Goal: Task Accomplishment & Management: Complete application form

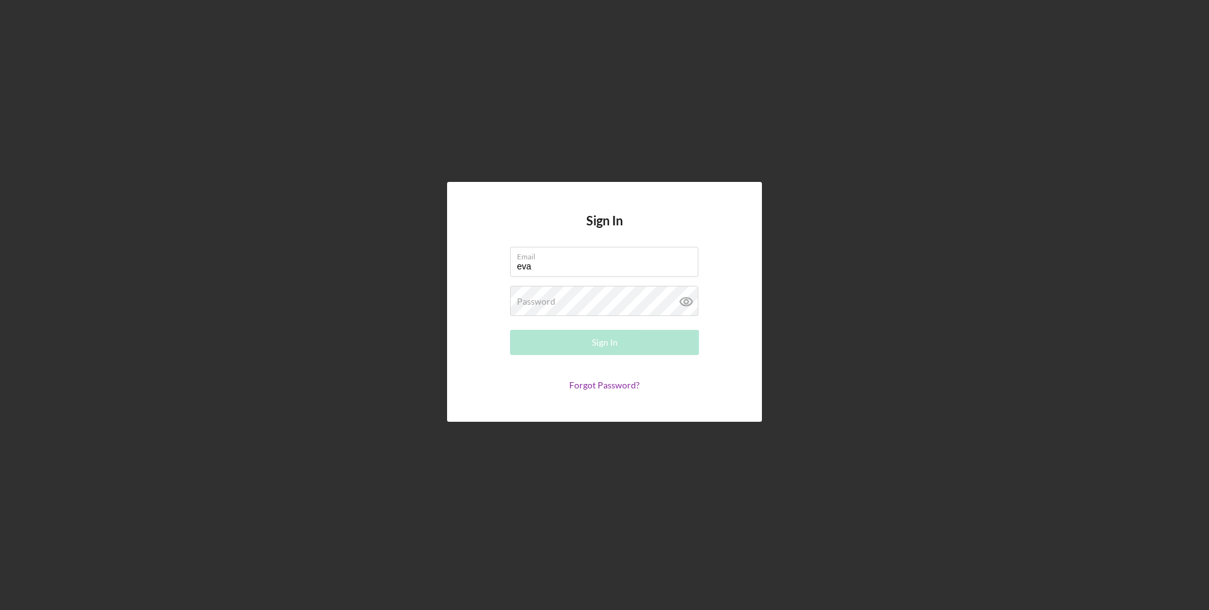
type input "[EMAIL_ADDRESS][DOMAIN_NAME]"
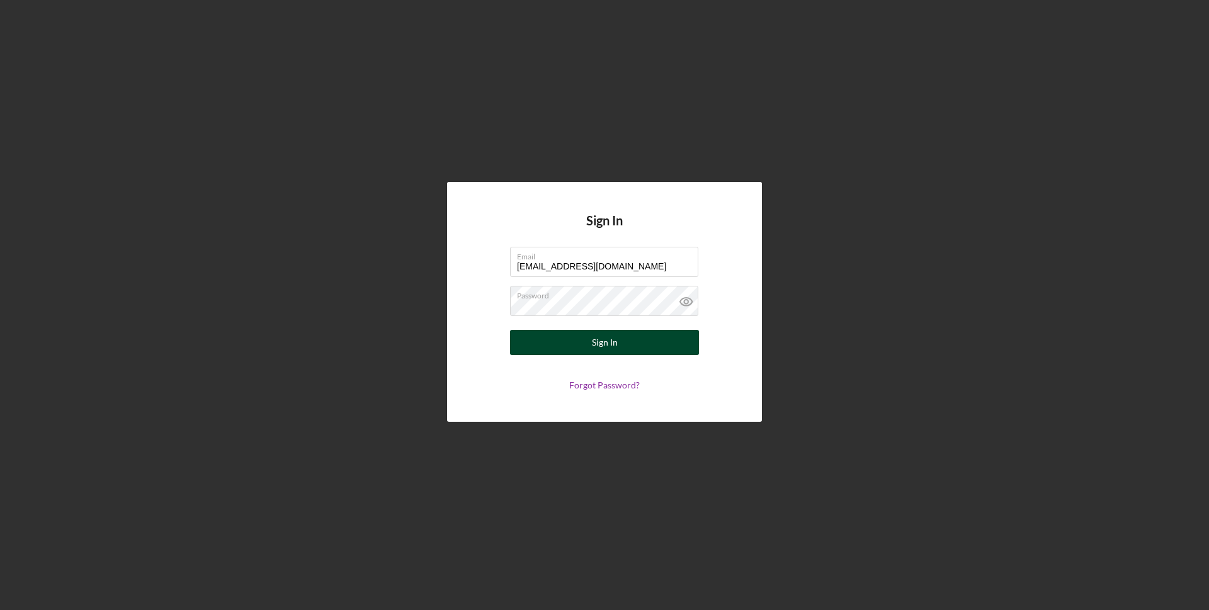
click at [591, 337] on button "Sign In" at bounding box center [604, 342] width 189 height 25
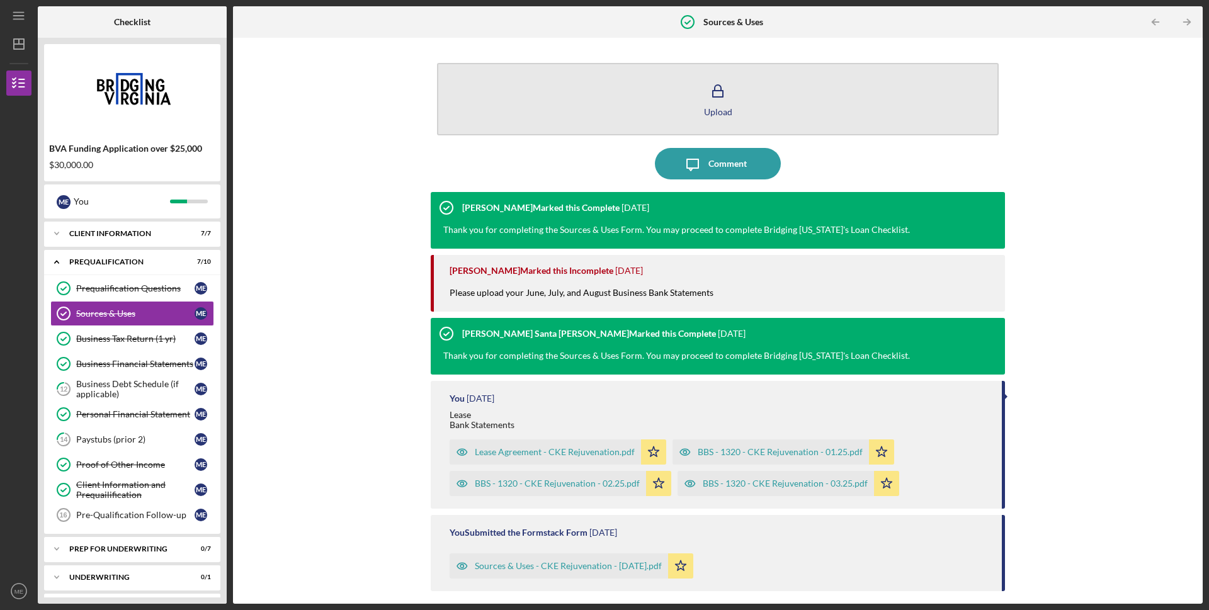
click at [738, 101] on button "Upload" at bounding box center [718, 99] width 562 height 72
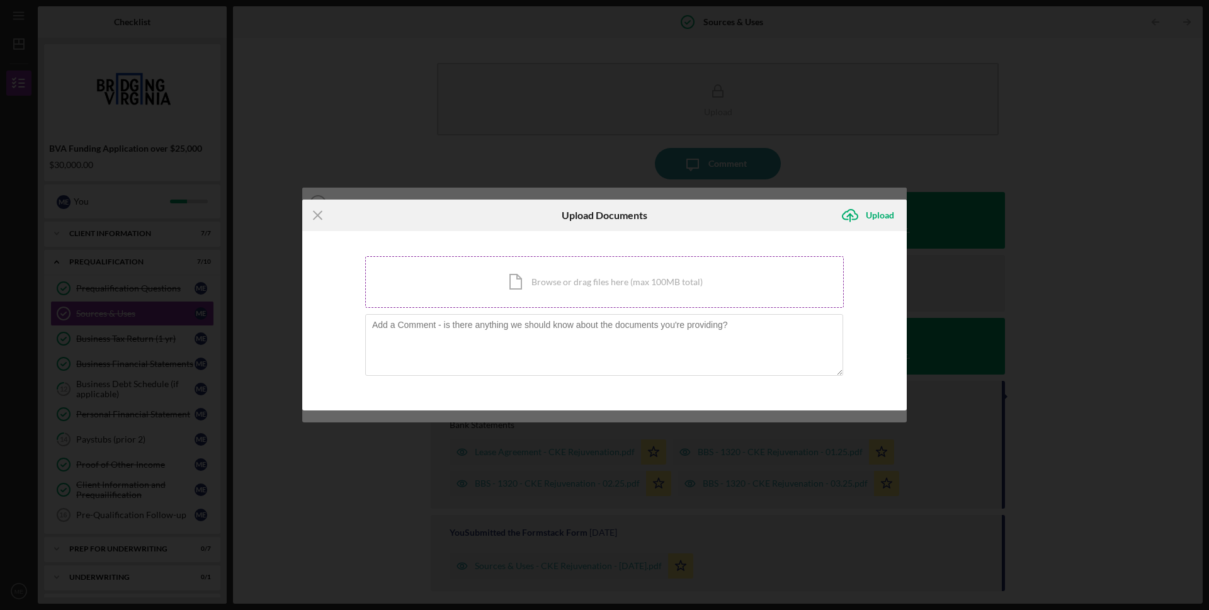
click at [554, 281] on div "Icon/Document Browse or drag files here (max 100MB total) Tap to choose files o…" at bounding box center [604, 282] width 479 height 52
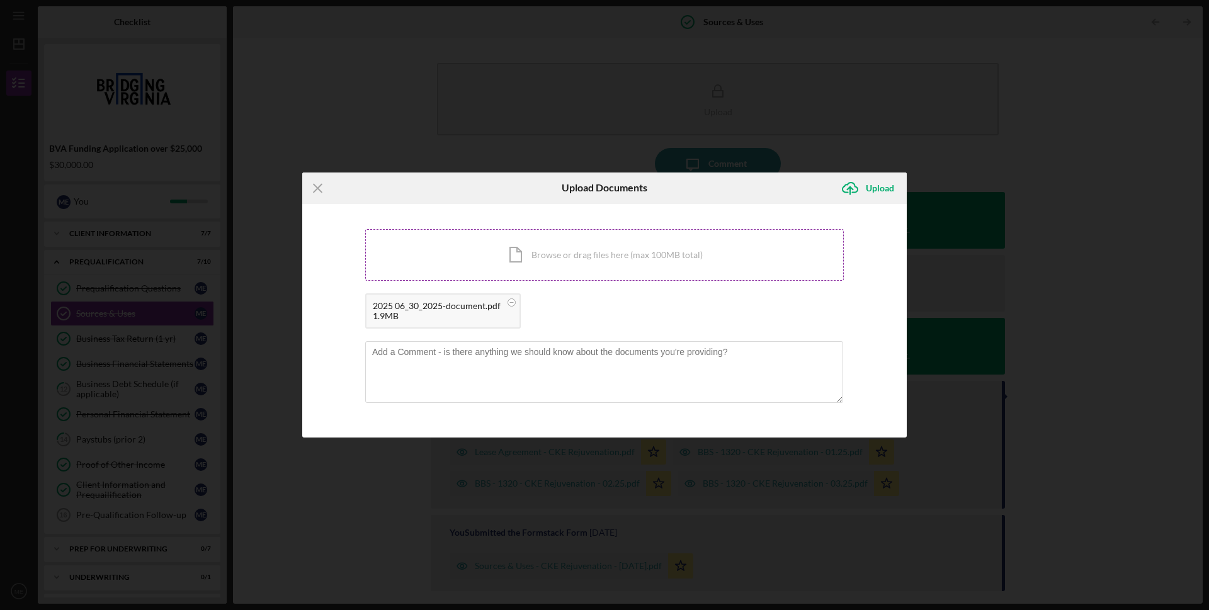
click at [555, 250] on div "Icon/Document Browse or drag files here (max 100MB total) Tap to choose files o…" at bounding box center [604, 255] width 479 height 52
click at [593, 249] on div "Icon/Document Browse or drag files here (max 100MB total) Tap to choose files o…" at bounding box center [604, 255] width 479 height 52
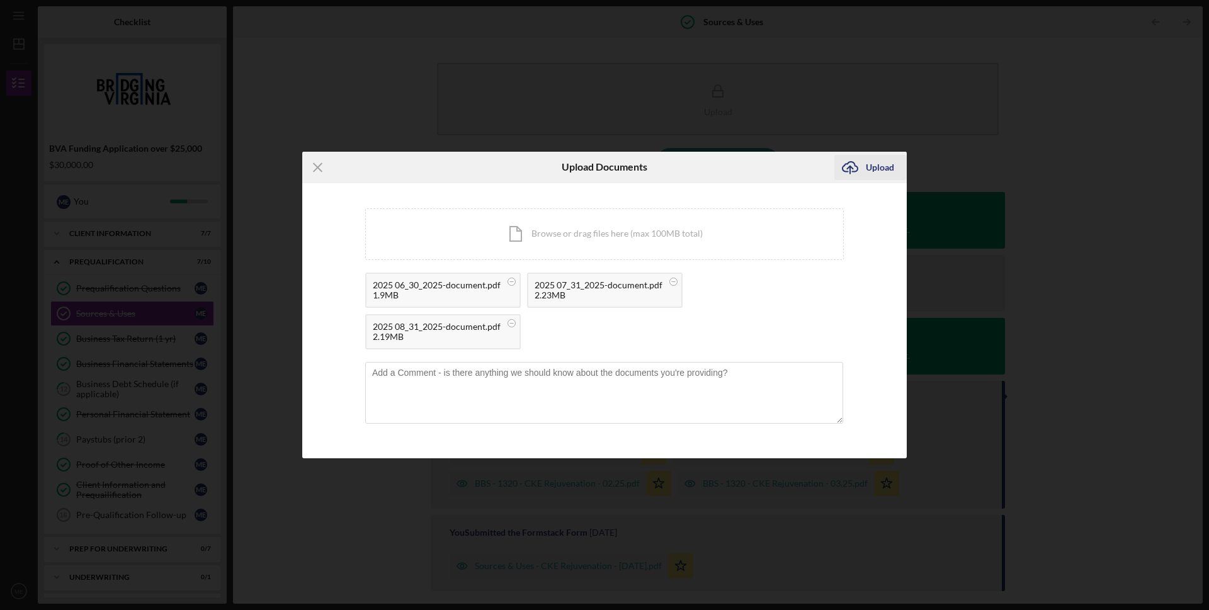
click at [874, 165] on div "Upload" at bounding box center [880, 167] width 28 height 25
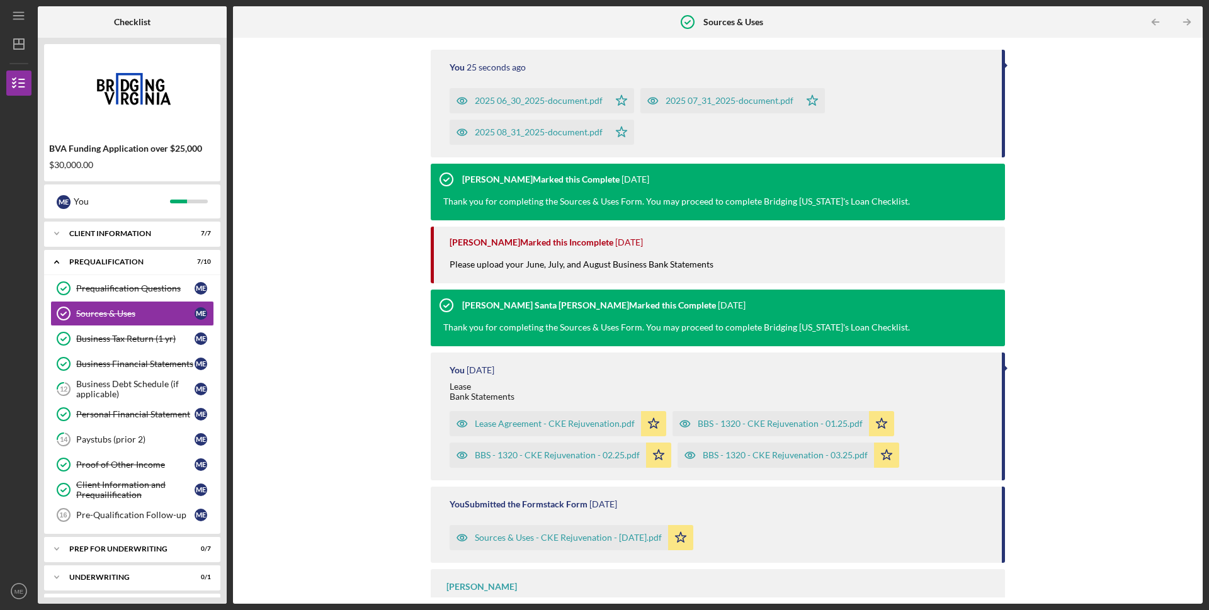
scroll to position [114, 0]
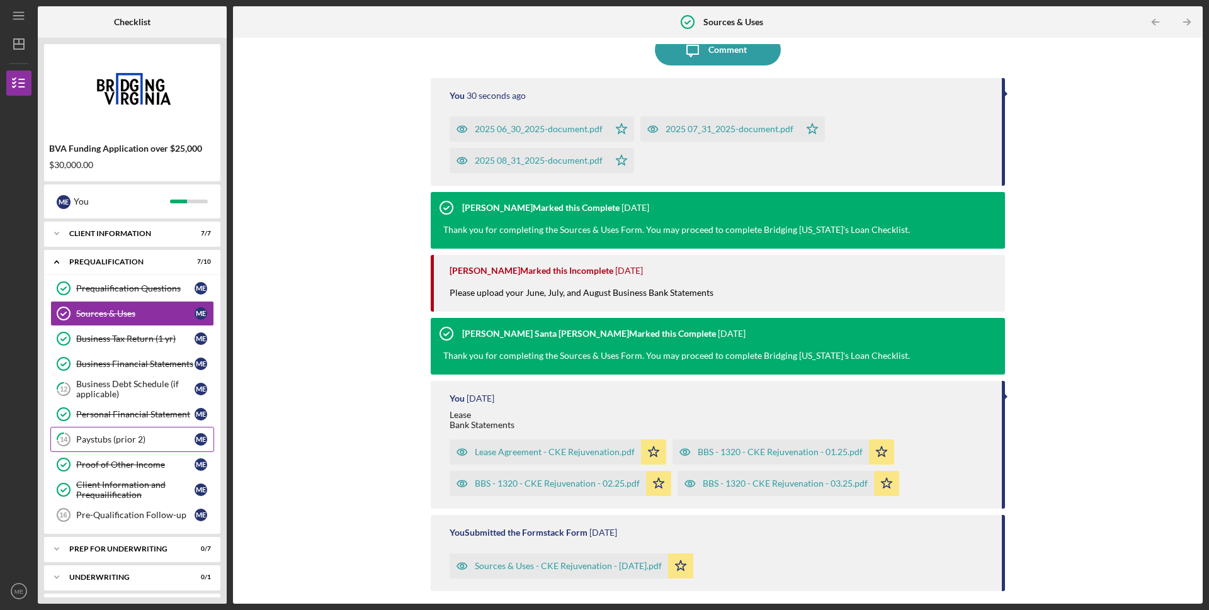
click at [134, 432] on link "14 Paystubs (prior 2) M E" at bounding box center [132, 439] width 164 height 25
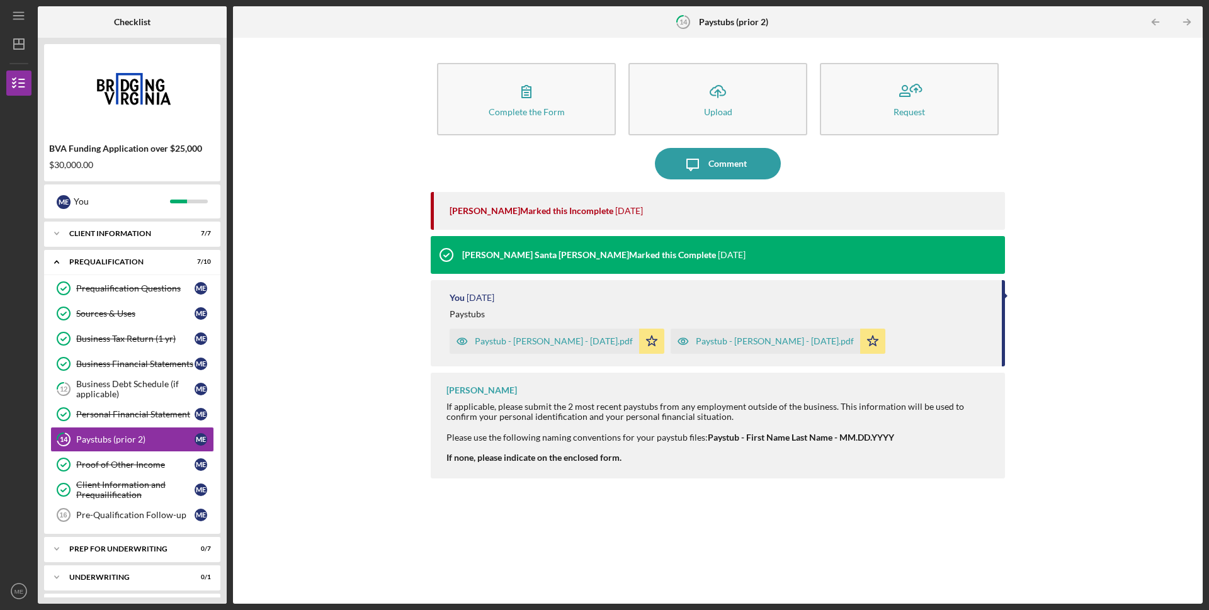
click at [804, 343] on div "Paystub - [PERSON_NAME] - [DATE].pdf" at bounding box center [775, 341] width 158 height 10
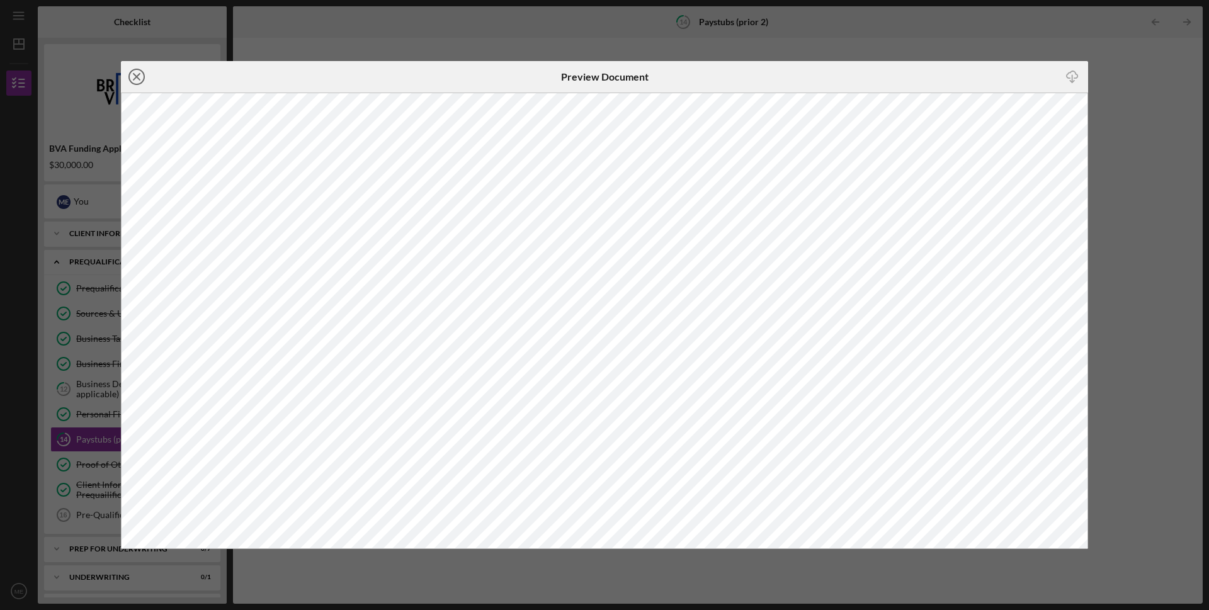
click at [139, 76] on line at bounding box center [137, 77] width 6 height 6
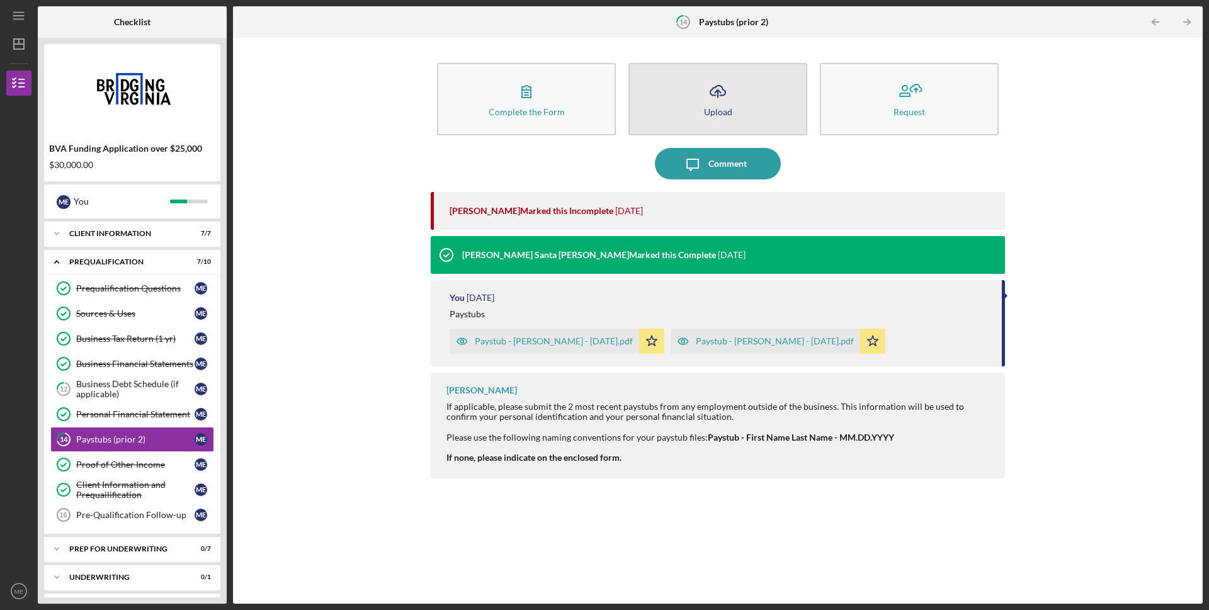
click at [713, 92] on icon "Icon/Upload" at bounding box center [717, 91] width 31 height 31
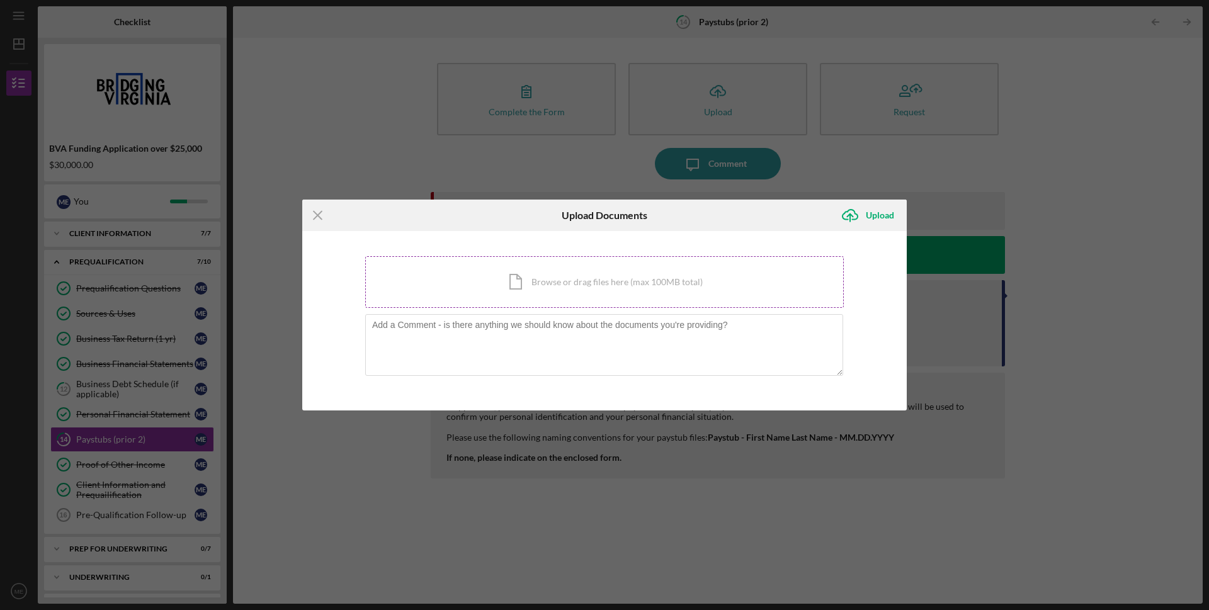
click at [609, 283] on div "Icon/Document Browse or drag files here (max 100MB total) Tap to choose files o…" at bounding box center [604, 282] width 479 height 52
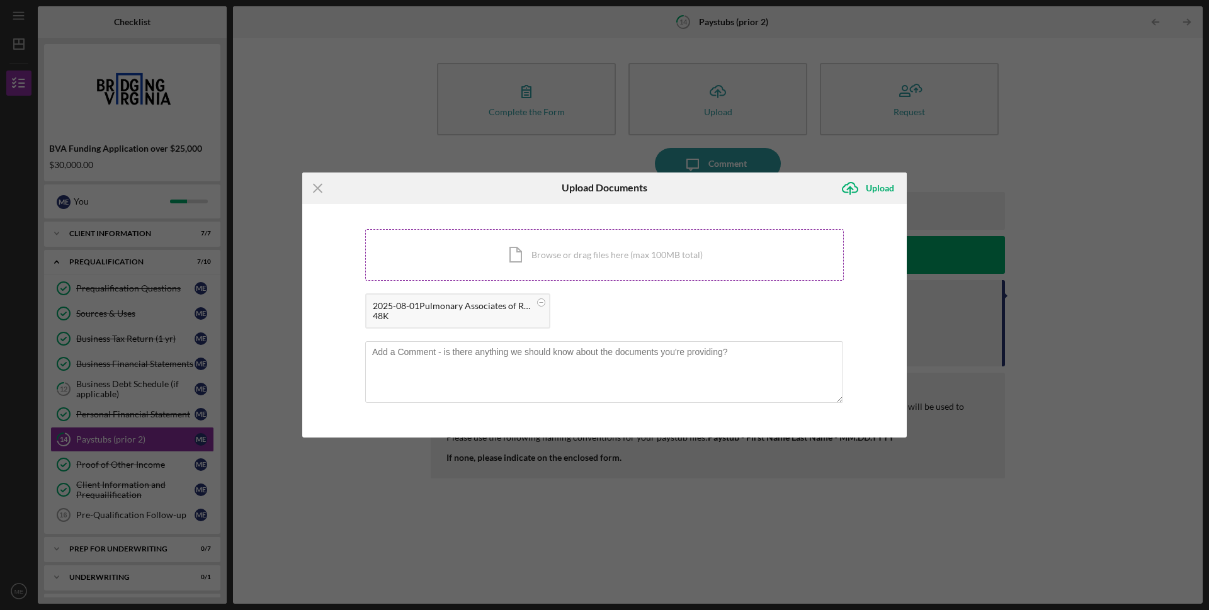
click at [603, 257] on div "Icon/Document Browse or drag files here (max 100MB total) Tap to choose files o…" at bounding box center [604, 255] width 479 height 52
click at [584, 254] on div "Icon/Document Browse or drag files here (max 100MB total) Tap to choose files o…" at bounding box center [604, 255] width 479 height 52
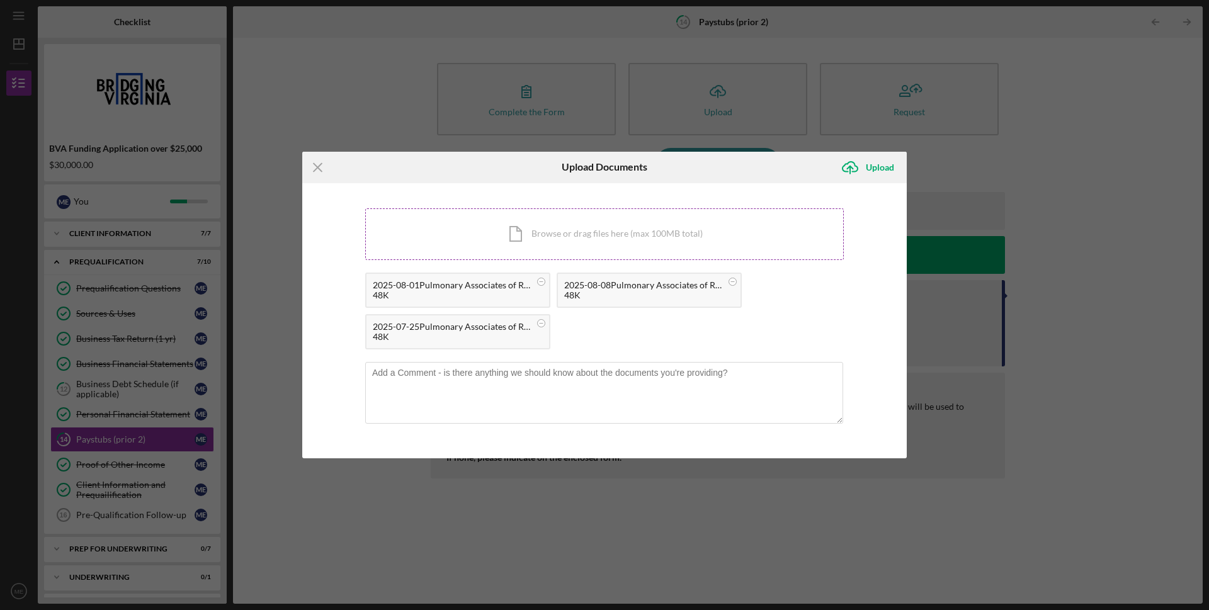
click at [565, 235] on div "Icon/Document Browse or drag files here (max 100MB total) Tap to choose files o…" at bounding box center [604, 234] width 479 height 52
click at [884, 166] on div "Upload" at bounding box center [880, 167] width 28 height 25
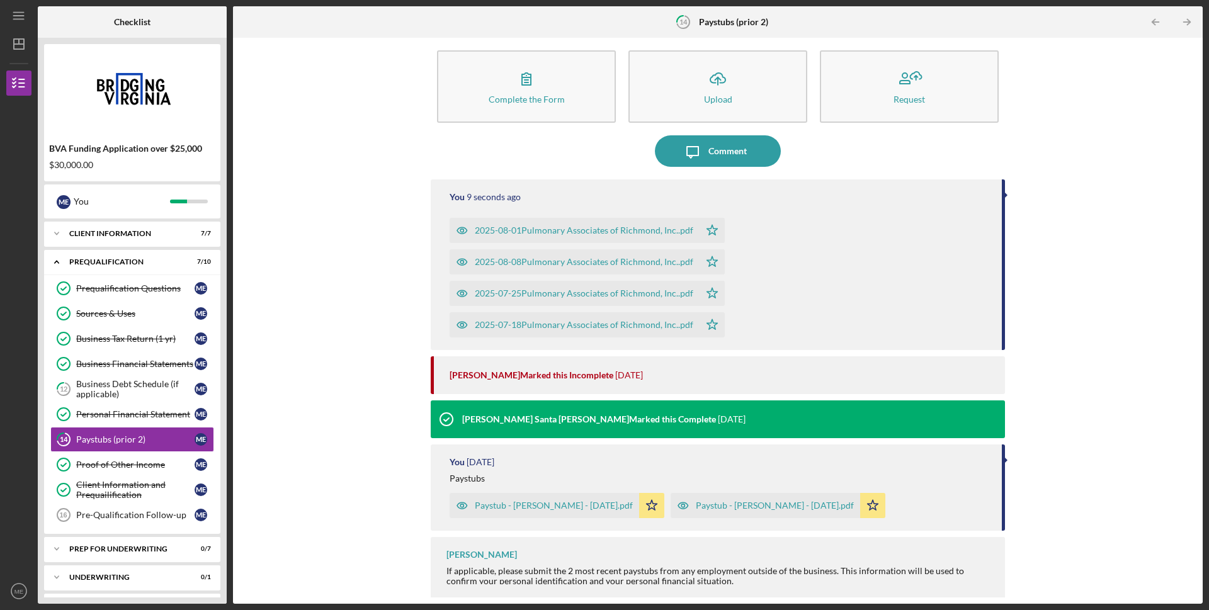
scroll to position [15, 0]
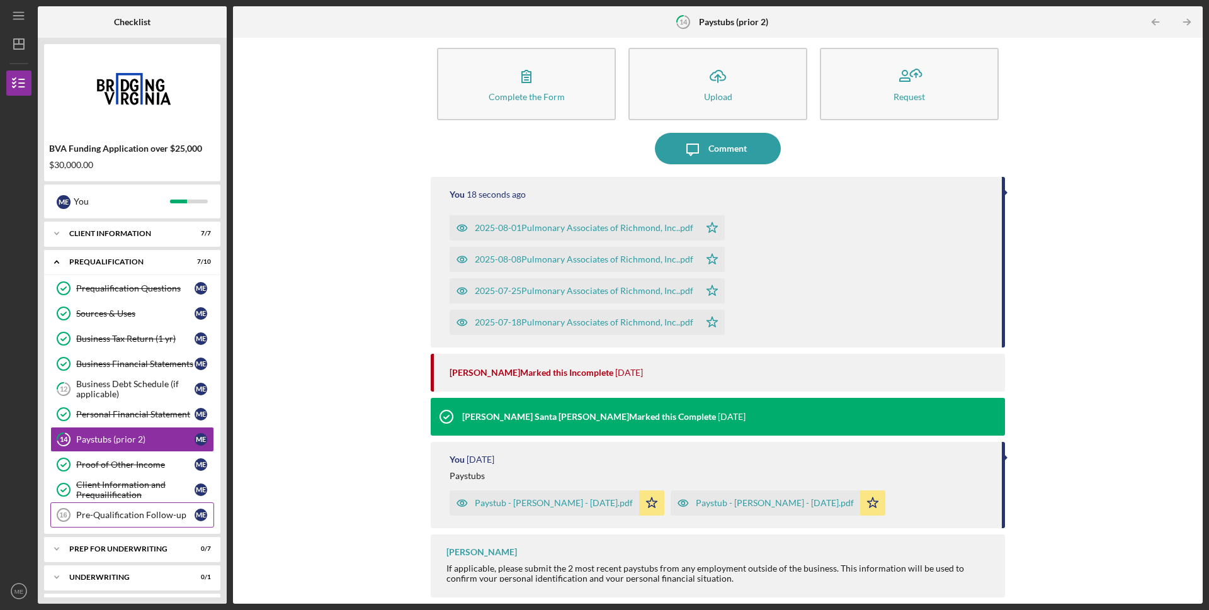
click at [155, 518] on div "Pre-Qualification Follow-up" at bounding box center [135, 515] width 118 height 10
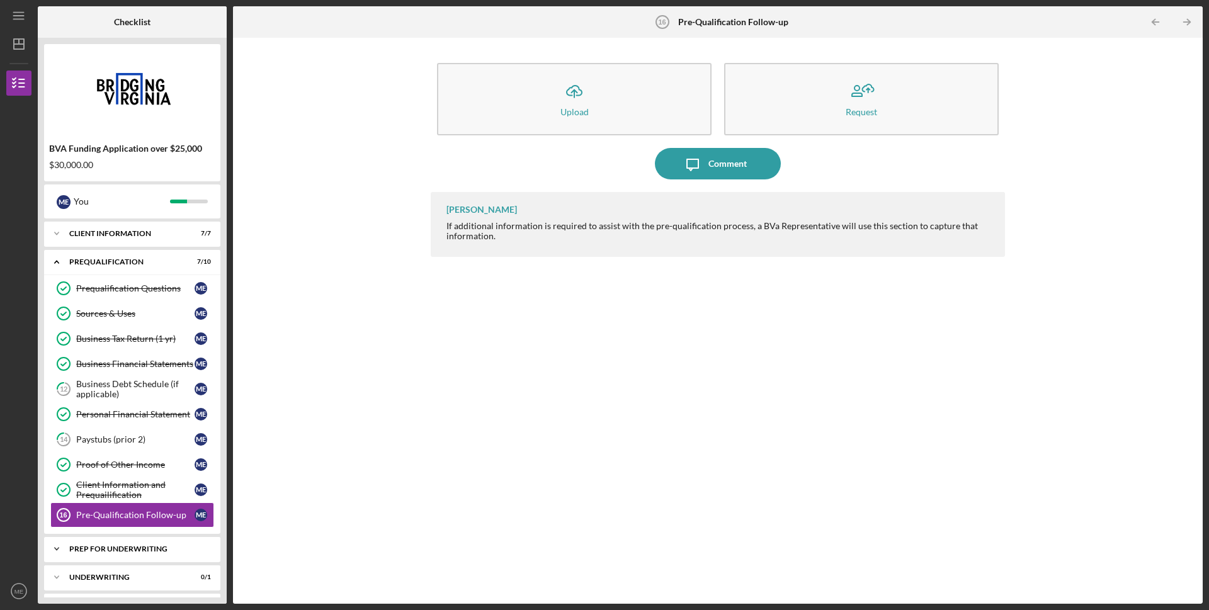
click at [161, 549] on div "Prep for Underwriting" at bounding box center [136, 549] width 135 height 8
click at [55, 264] on icon "Icon/Expander" at bounding box center [56, 261] width 25 height 25
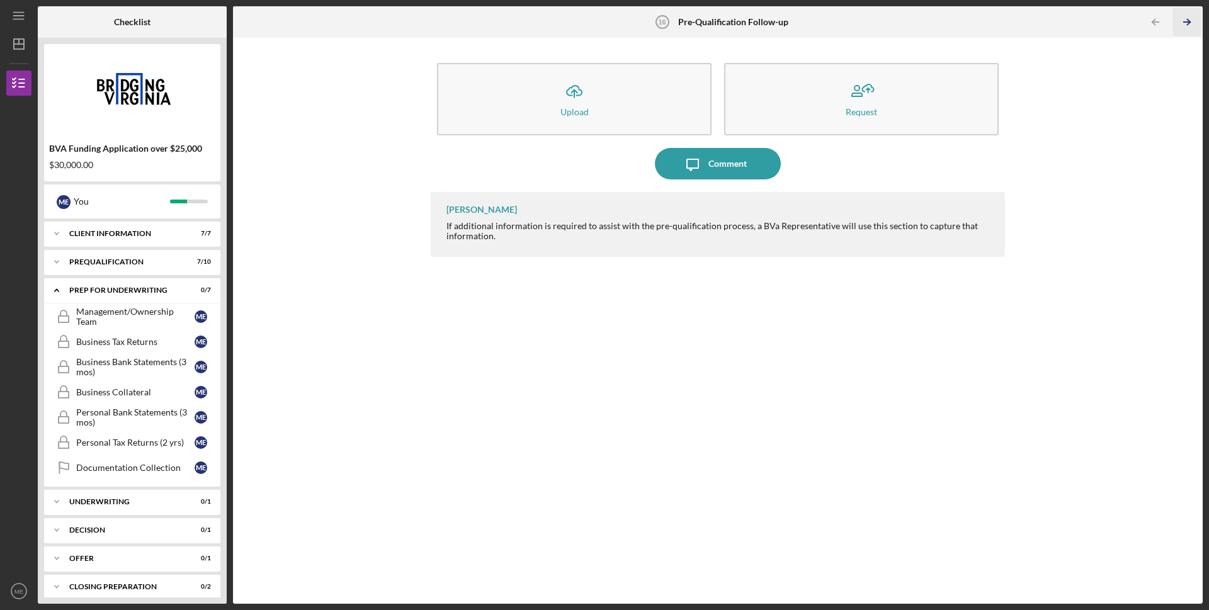
click at [1192, 25] on icon "Icon/Table Pagination Arrow" at bounding box center [1187, 22] width 28 height 28
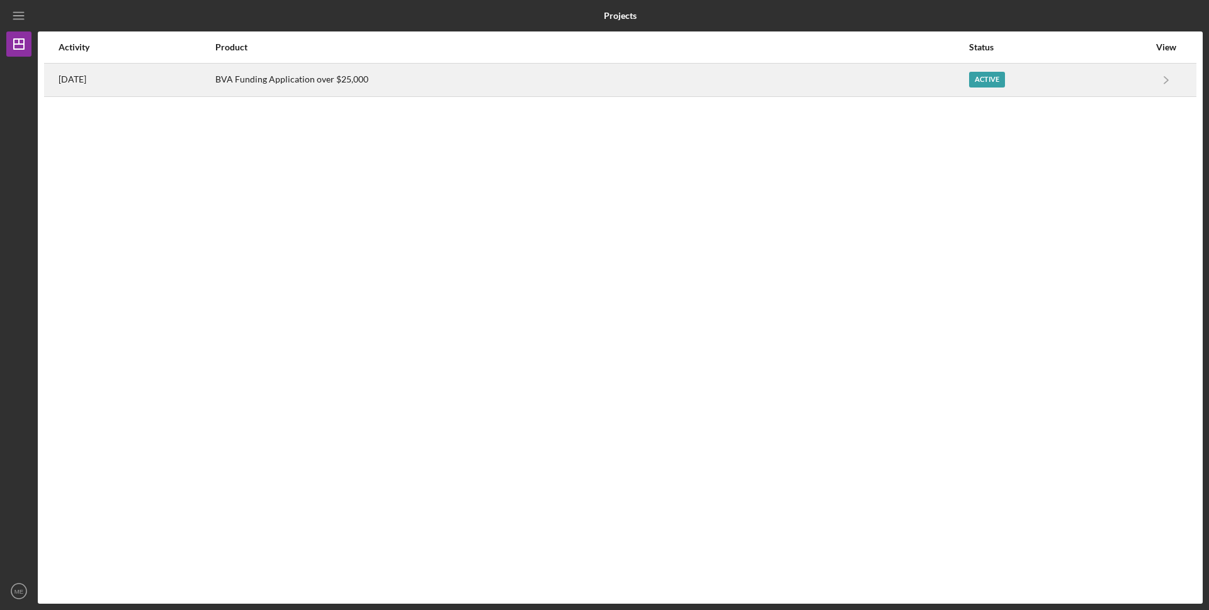
click at [1004, 74] on div "Active" at bounding box center [987, 80] width 36 height 16
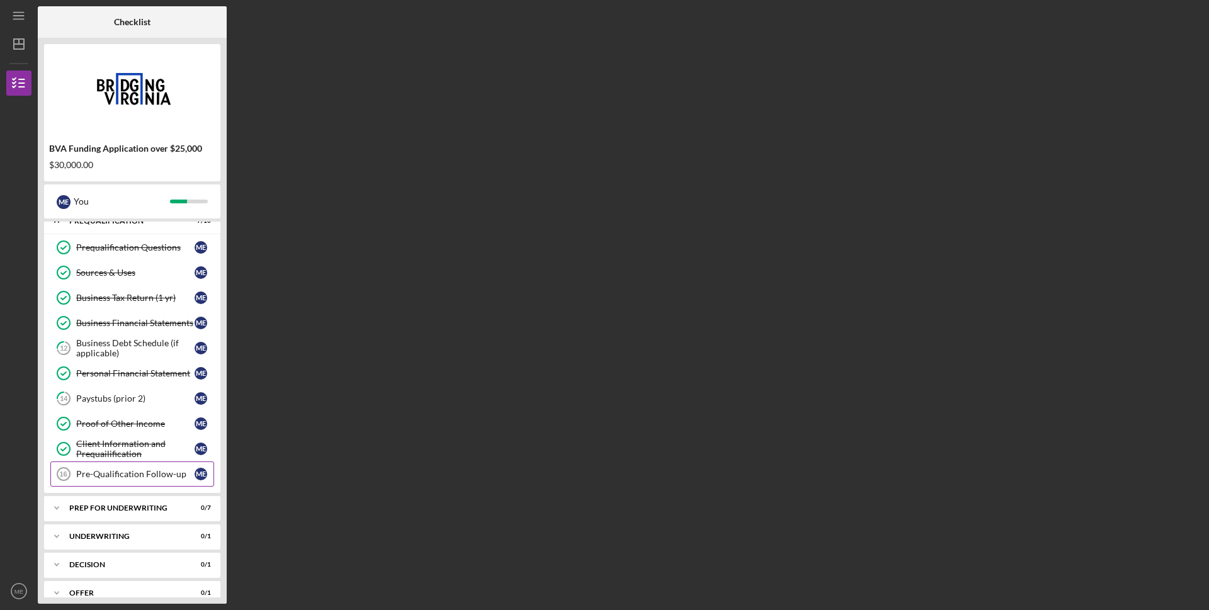
scroll to position [126, 0]
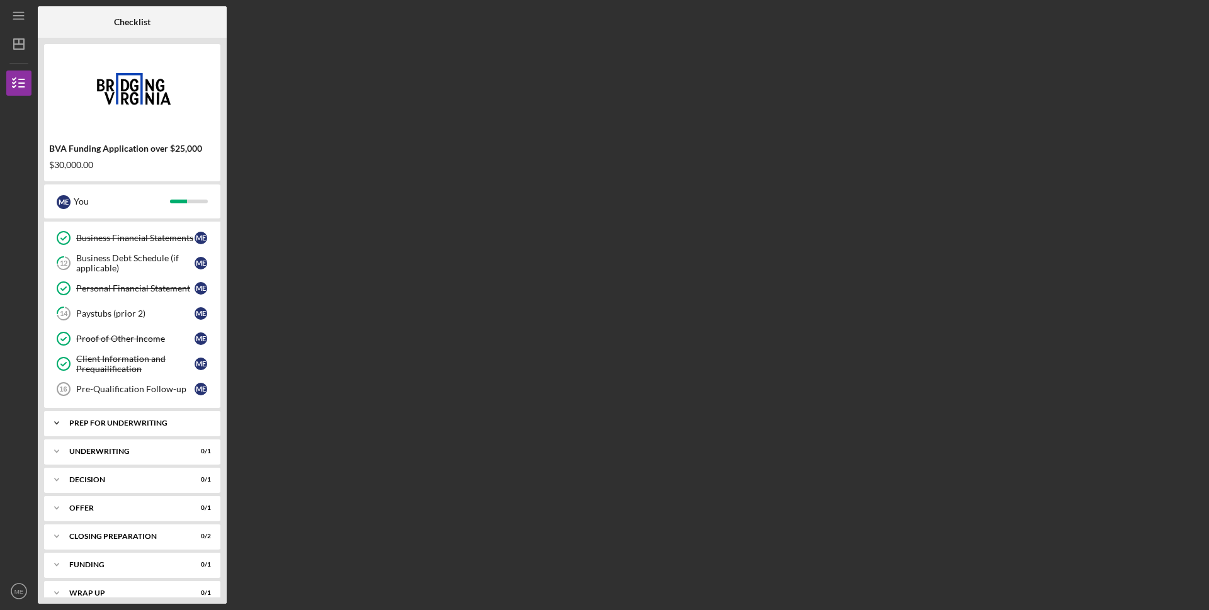
click at [145, 423] on div "Prep for Underwriting" at bounding box center [136, 423] width 135 height 8
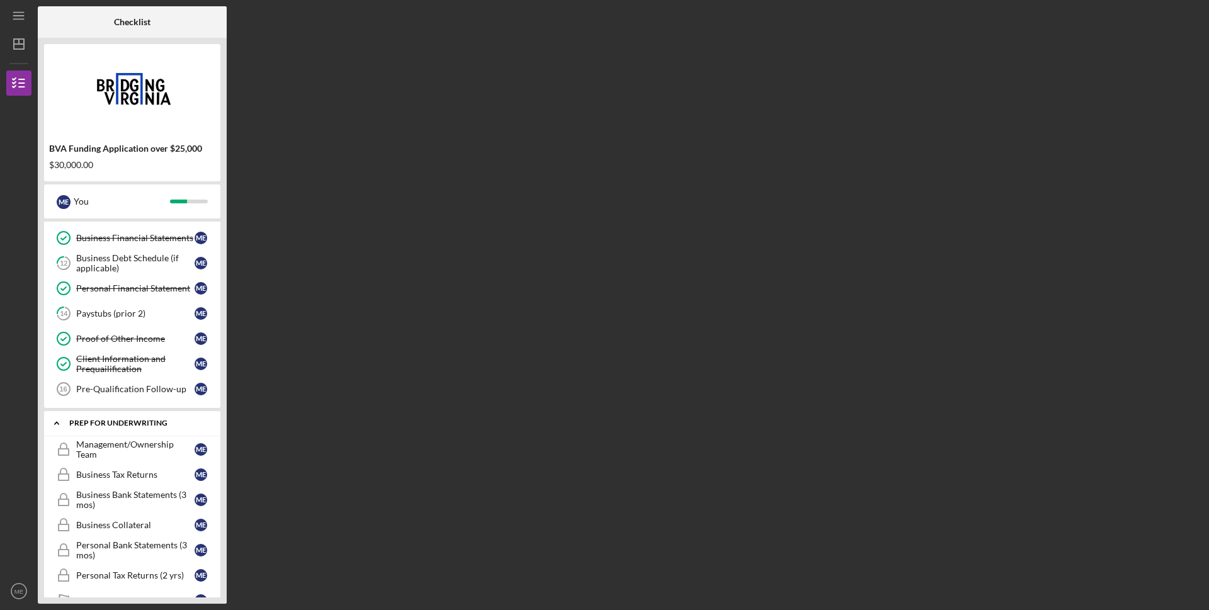
click at [144, 424] on div "Prep for Underwriting" at bounding box center [136, 423] width 135 height 8
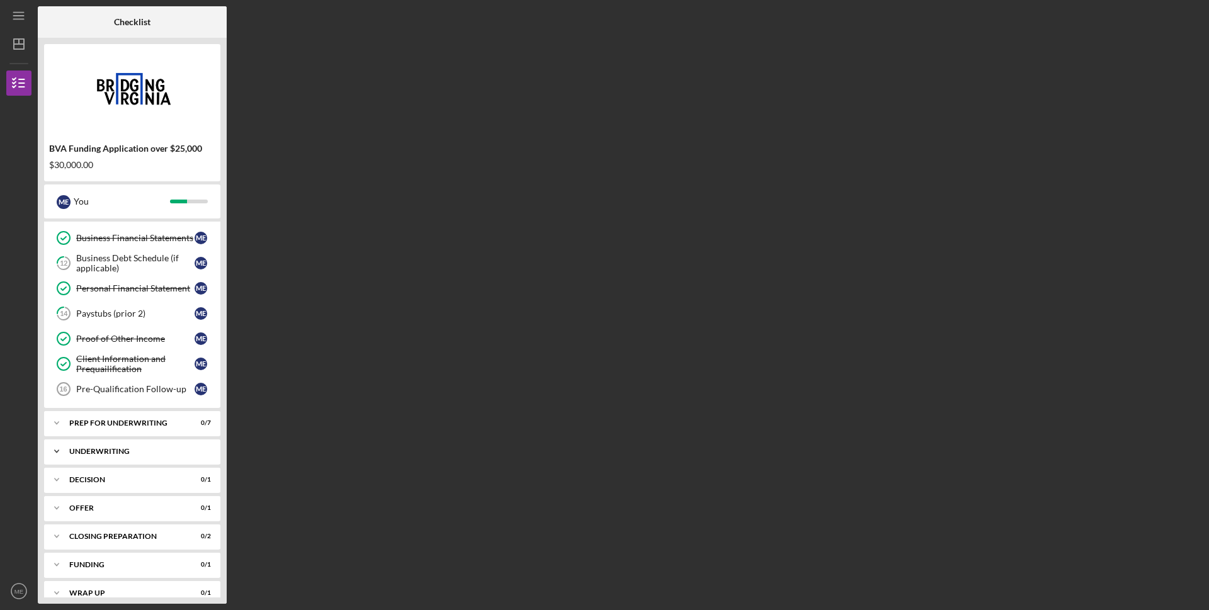
scroll to position [141, 0]
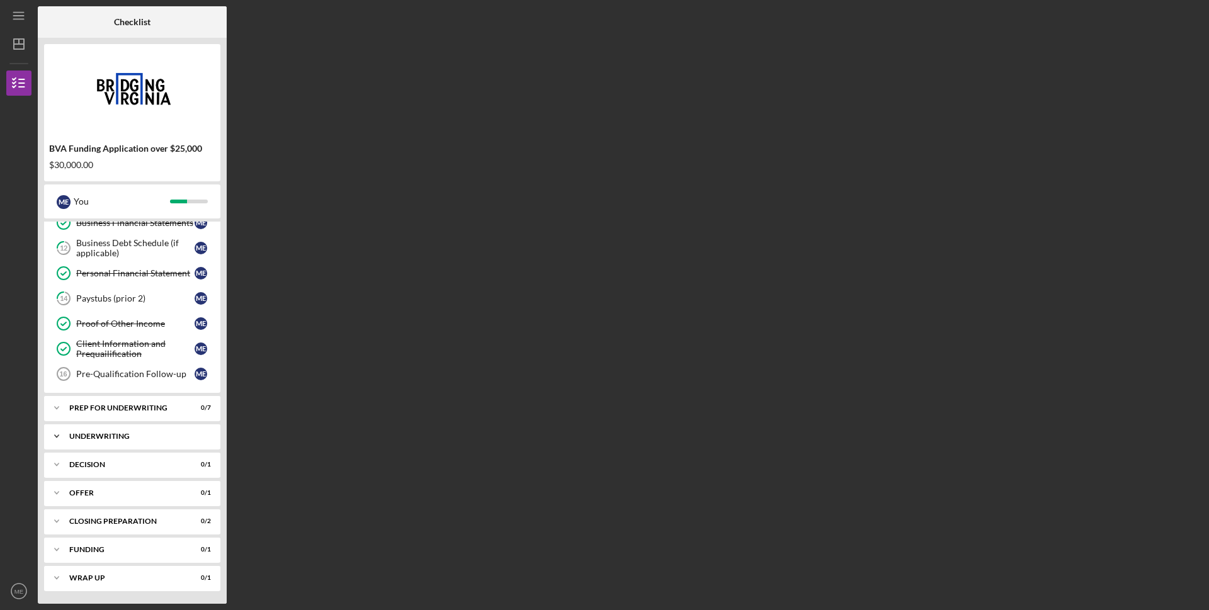
click at [143, 434] on div "Underwriting" at bounding box center [136, 437] width 135 height 8
click at [121, 463] on div "Client Follow-up" at bounding box center [135, 463] width 118 height 10
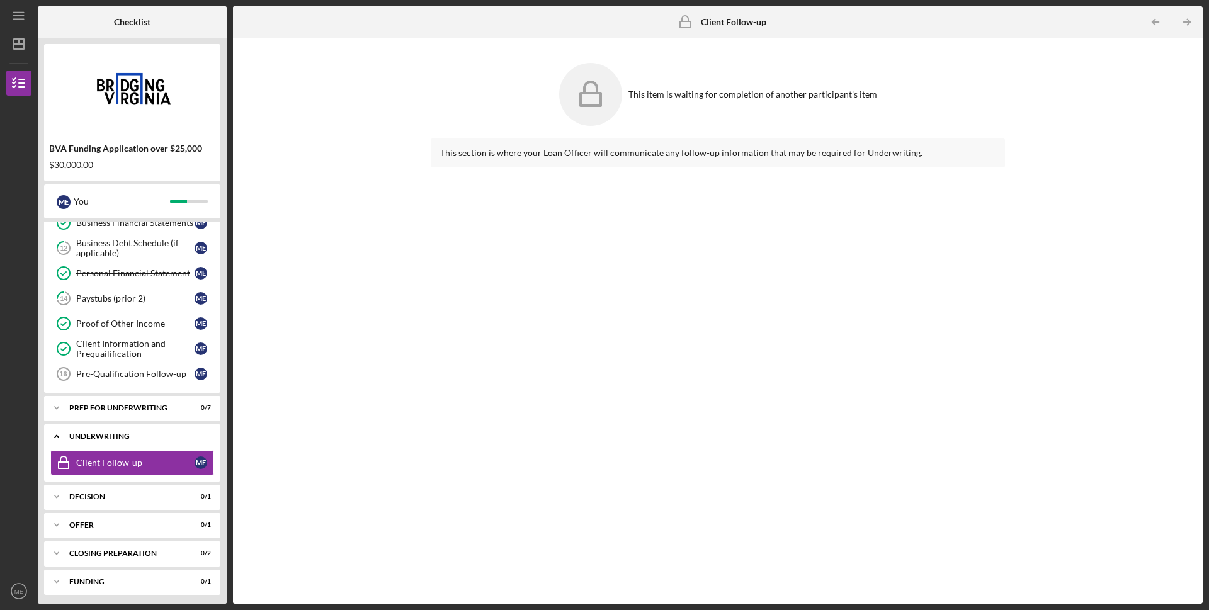
click at [127, 443] on div "Icon/Expander Underwriting 0 / 1" at bounding box center [132, 437] width 176 height 26
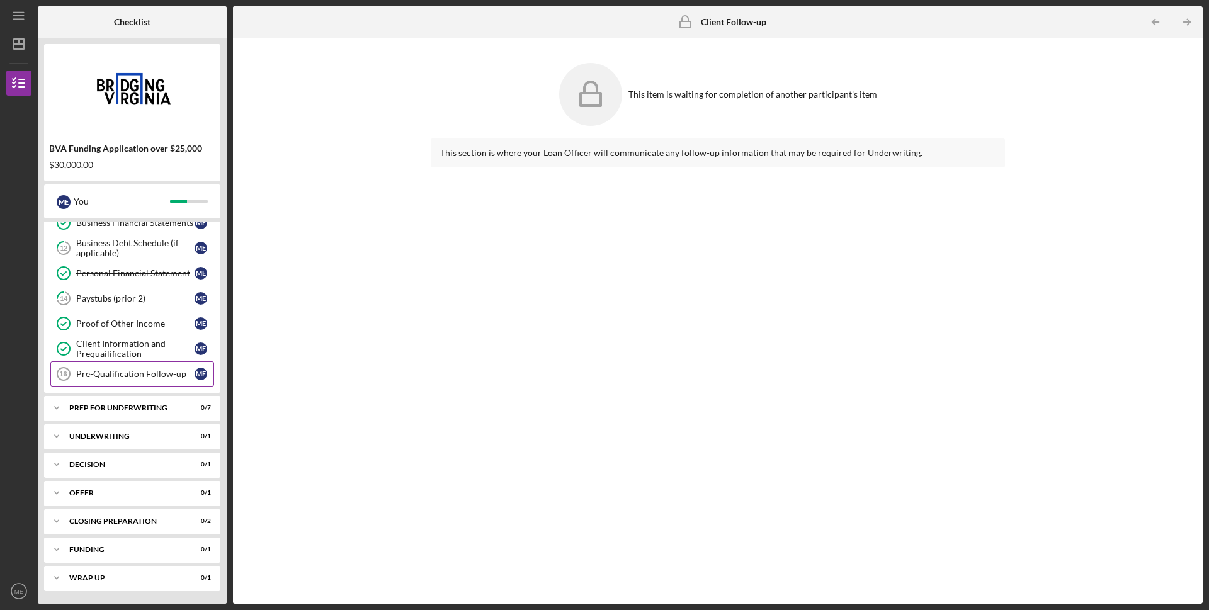
click at [132, 376] on div "Pre-Qualification Follow-up" at bounding box center [135, 374] width 118 height 10
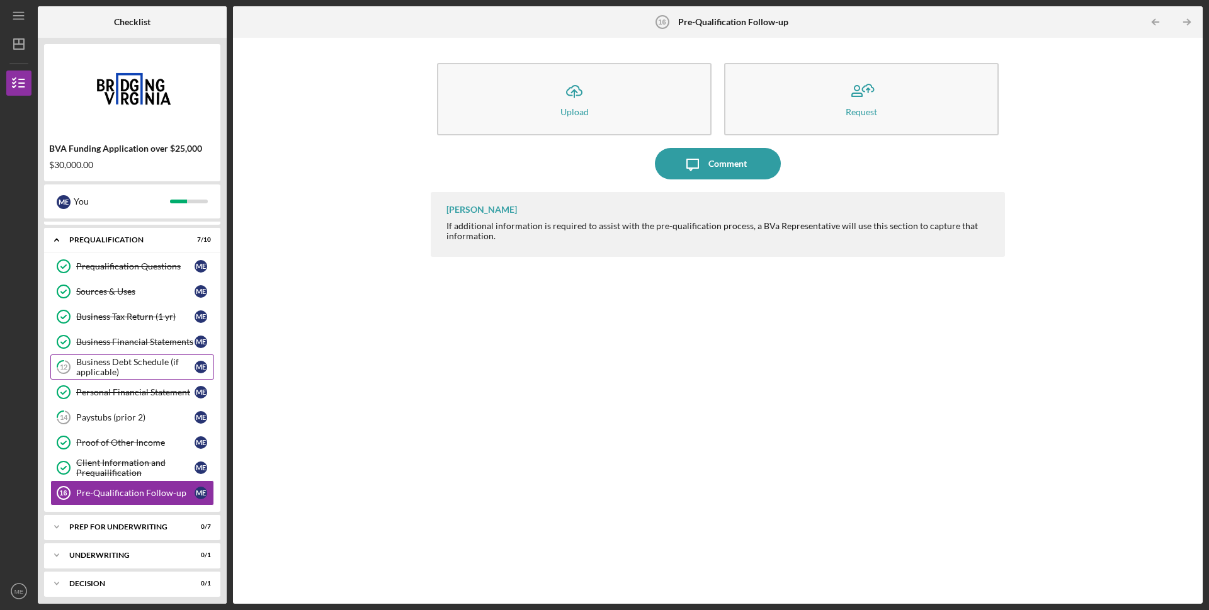
scroll to position [15, 0]
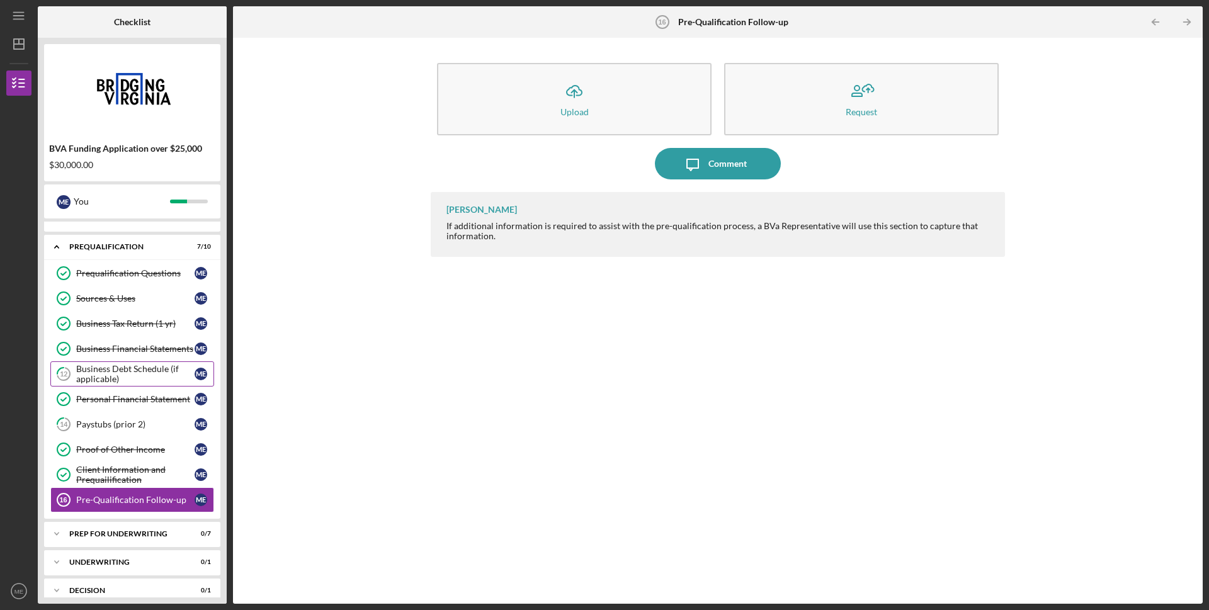
click at [152, 377] on div "Business Debt Schedule (if applicable)" at bounding box center [135, 374] width 118 height 20
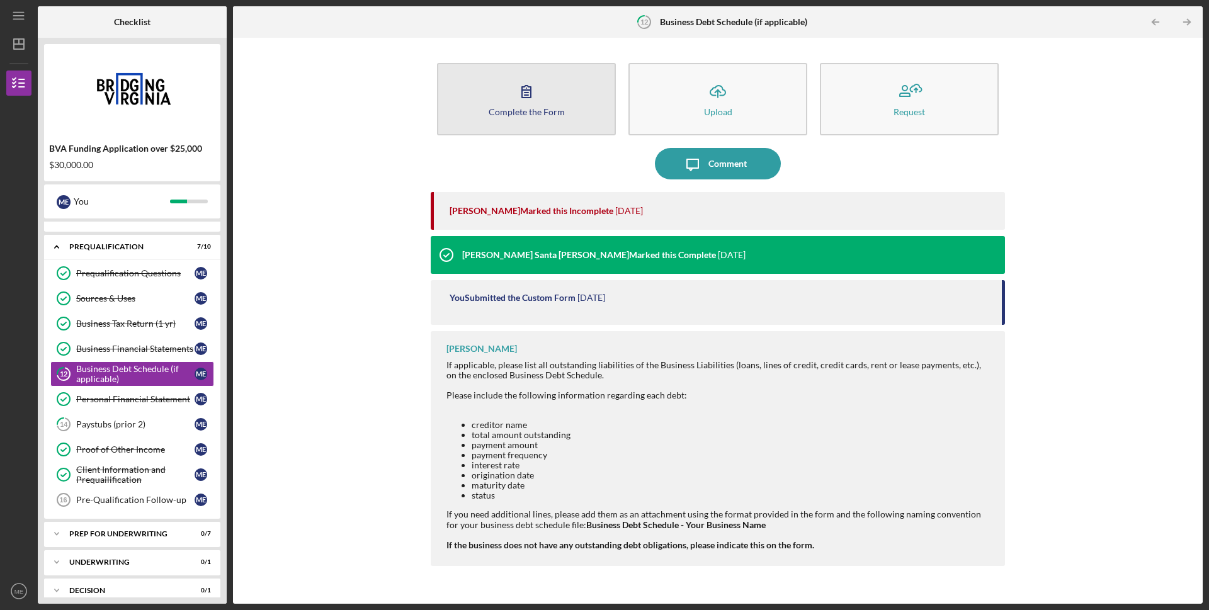
click at [533, 93] on icon "button" at bounding box center [526, 91] width 31 height 31
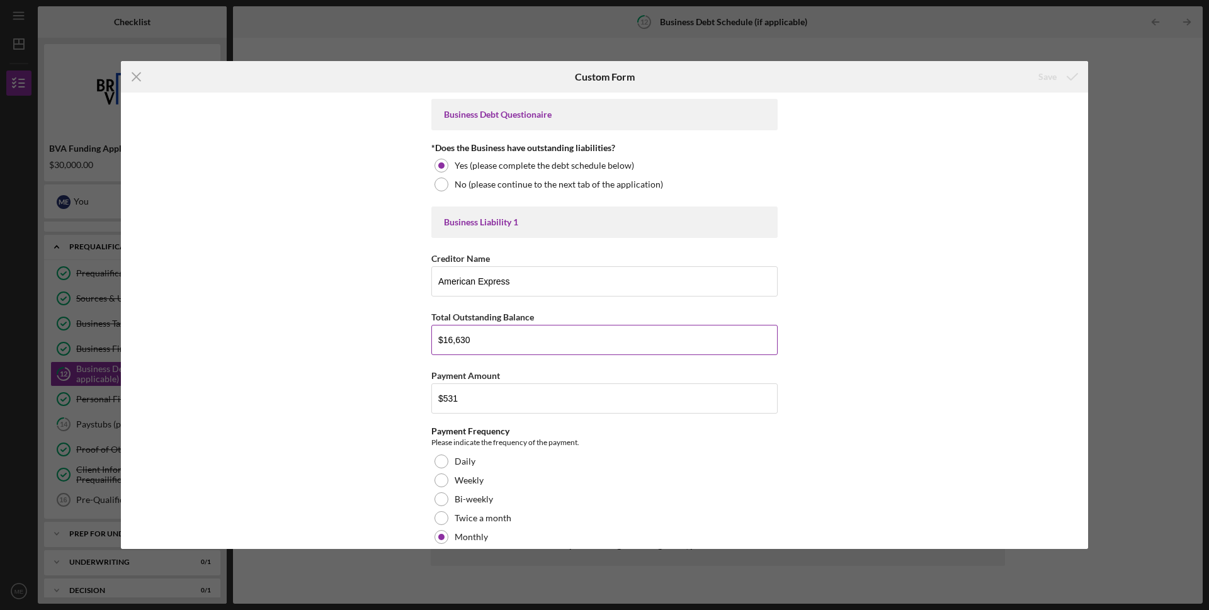
click at [488, 337] on input "$16,630" at bounding box center [604, 340] width 346 height 30
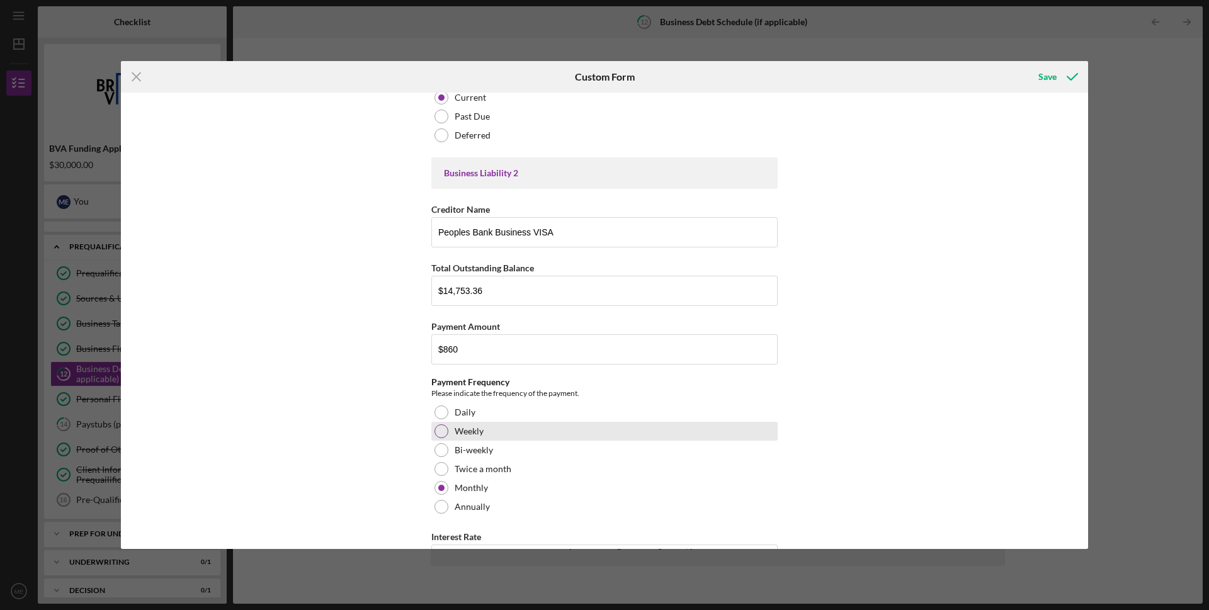
scroll to position [693, 0]
type input "$14,801.32"
click at [488, 290] on input "$14,753.36" at bounding box center [604, 290] width 346 height 30
type input "$15,689.21"
click at [469, 350] on input "$860" at bounding box center [604, 349] width 346 height 30
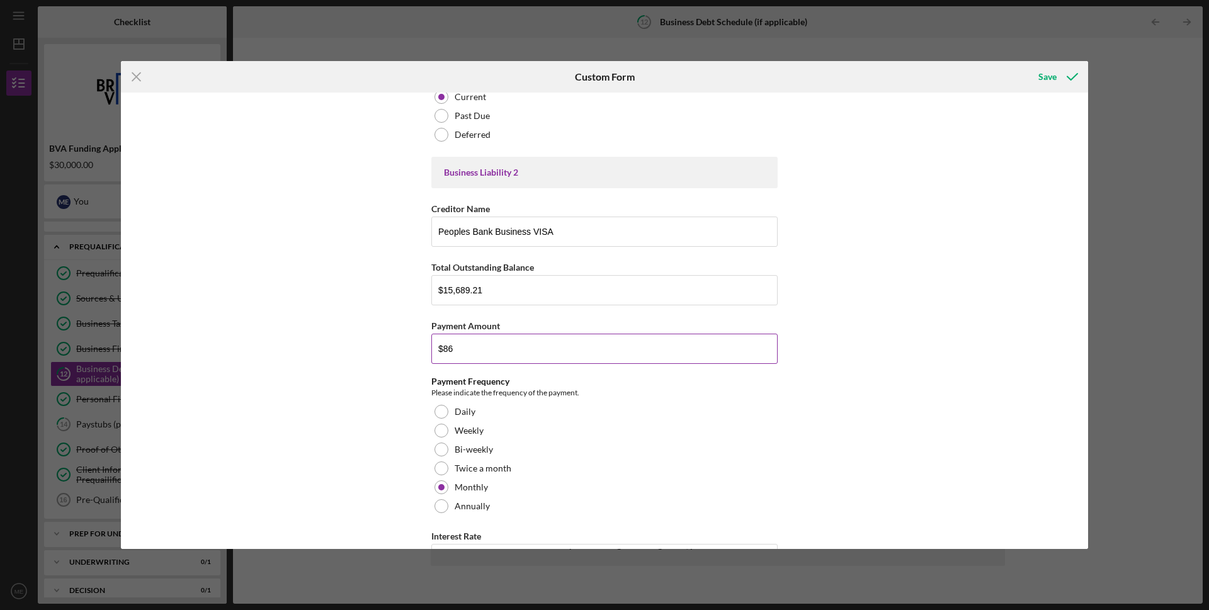
type input "$8"
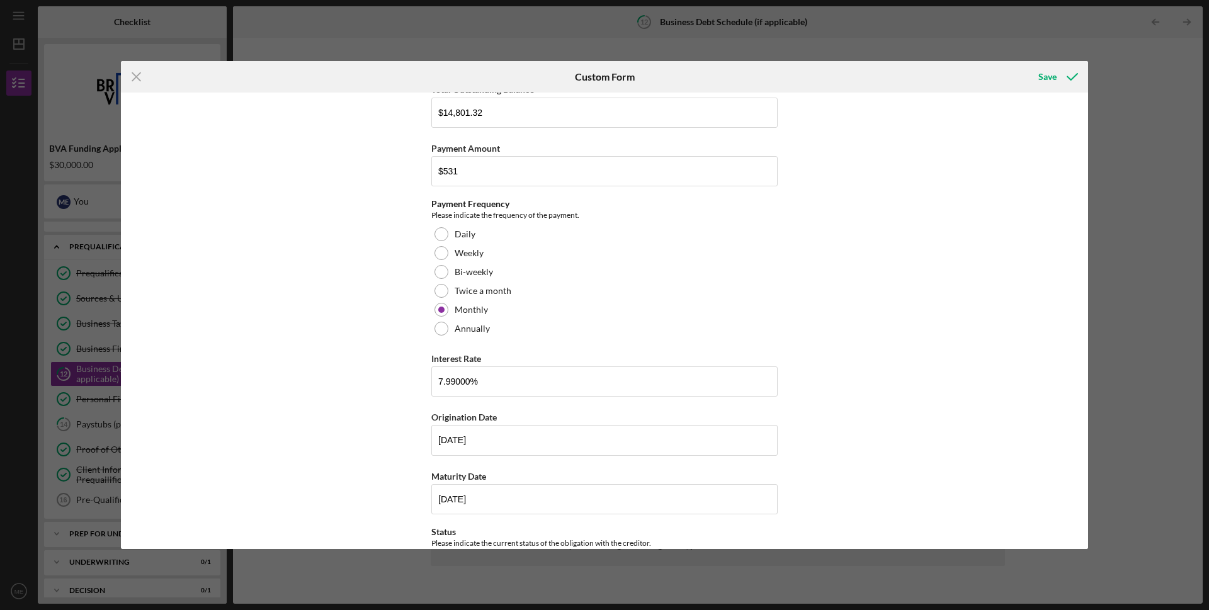
scroll to position [233, 0]
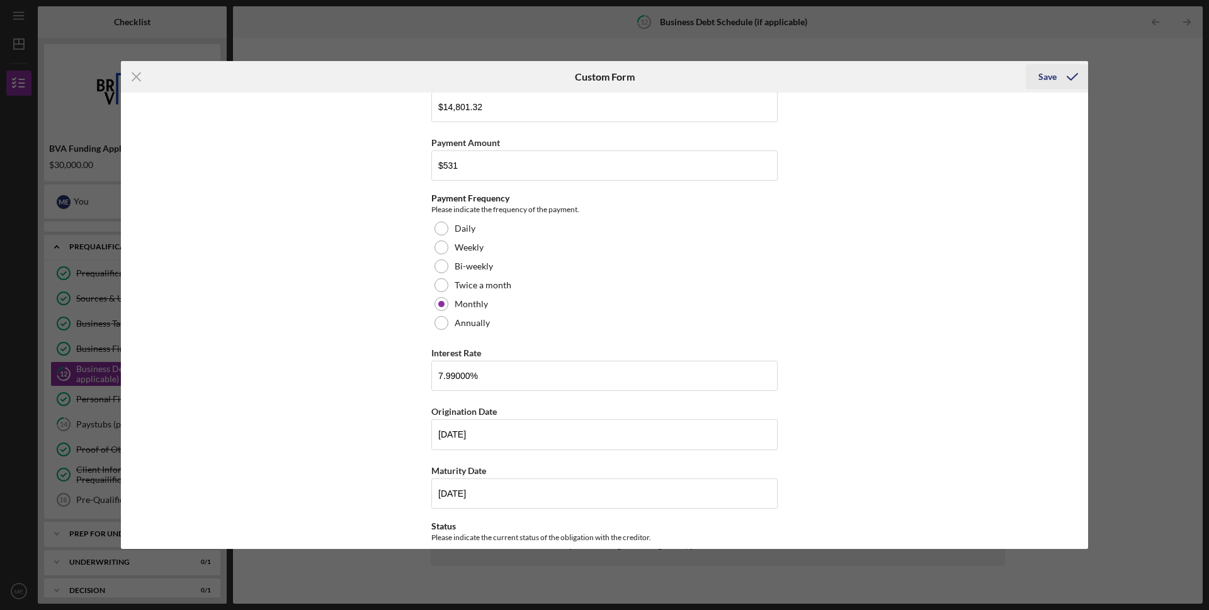
type input "$960"
click at [1050, 75] on div "Save" at bounding box center [1047, 76] width 18 height 25
